Goal: Task Accomplishment & Management: Use online tool/utility

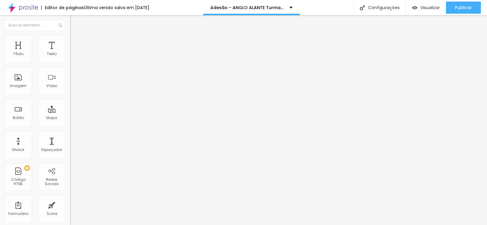
click at [70, 61] on img at bounding box center [72, 63] width 4 height 4
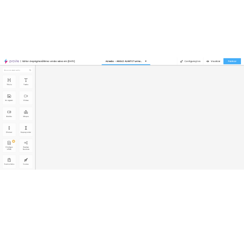
scroll to position [213, 0]
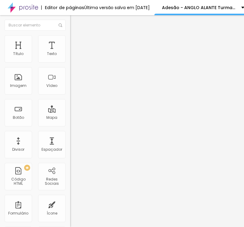
scroll to position [244, 0]
paste input "0 parcelas de R$ 157,40 com cartão de crédito, de setembr"
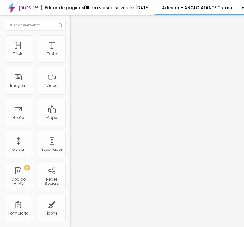
scroll to position [0, 70]
type input "20 parcelas de R$ 157,40 com cartão de crédito, de setembro/2025 até abril/2027"
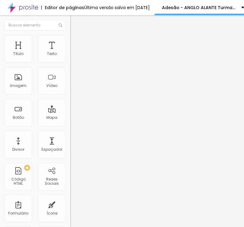
paste input "4 parcelas de R$ 224,85 com boleto bancário, de setembr"
type input "14 parcelas de R$ 224,85 com boleto bancário, de setembro/2025 até outubro/2026"
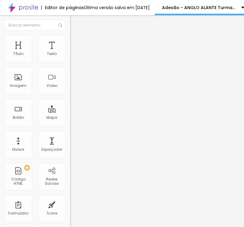
paste input "0 parcelas de R$ 183,73 com cartão de crédito, de setembr"
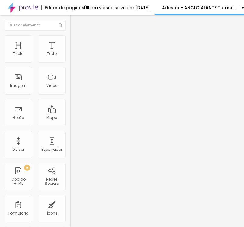
scroll to position [0, 69]
type input "20 parcelas de R$ 183,73 com cartão de crédito, de setembro/2025 até abril/2027"
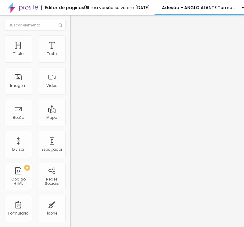
paste input "4 parcelas de R$ 262,47 com boleto bancário, de setembr"
type input "14 parcelas de R$ 262,47 com boleto bancário, de setembro/2025 até outubro/2026"
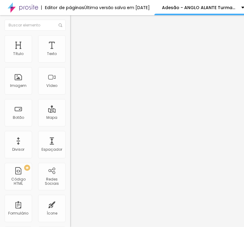
paste input "0 parcelas de R$ 211,63 com cartão de crédito, de setembr"
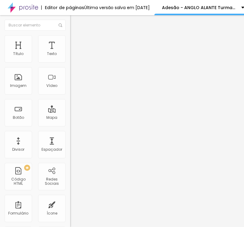
scroll to position [0, 69]
type input "20 parcelas de R$ 211,63 com cartão de crédito, de setembro/2025 até abril/2027"
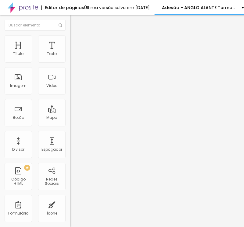
paste input "4 parcelas de R$ 302,33 com boleto bancário, de setembr"
type input "14 parcelas de R$ 302,33 com boleto bancário, de setembro/2025 até outubro/2026"
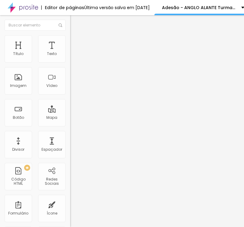
scroll to position [0, 0]
paste input "setembr"
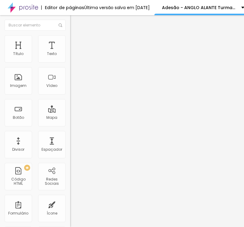
scroll to position [565, 0]
type input "As formas de pagamento acima são válidas para adesões até o mês de setembro de …"
drag, startPoint x: 25, startPoint y: 144, endPoint x: 30, endPoint y: 97, distance: 47.2
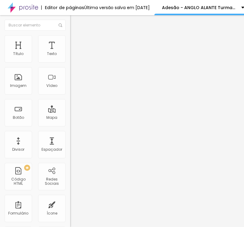
drag, startPoint x: 91, startPoint y: 118, endPoint x: 0, endPoint y: 114, distance: 90.8
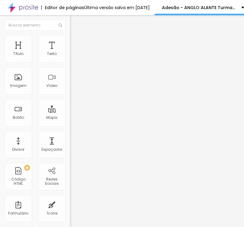
type input "Ensino:"
drag, startPoint x: 71, startPoint y: 149, endPoint x: 28, endPoint y: 146, distance: 43.3
type input "Fundamental"
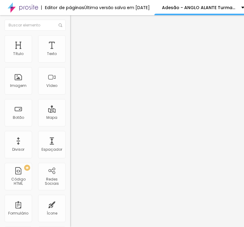
drag, startPoint x: 72, startPoint y: 160, endPoint x: 28, endPoint y: 166, distance: 44.6
type input "Médio"
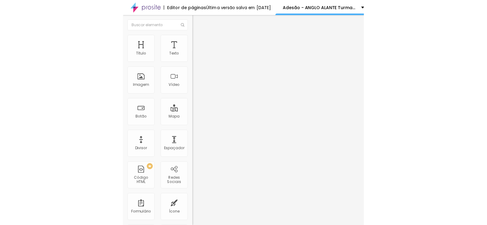
scroll to position [293, 0]
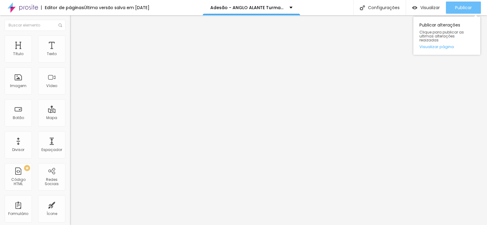
click at [466, 8] on span "Publicar" at bounding box center [463, 7] width 17 height 5
click at [468, 6] on span "Publicar" at bounding box center [463, 7] width 17 height 5
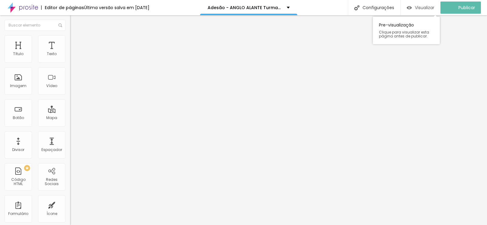
click at [423, 7] on span "Visualizar" at bounding box center [424, 7] width 19 height 5
